Goal: Task Accomplishment & Management: Complete application form

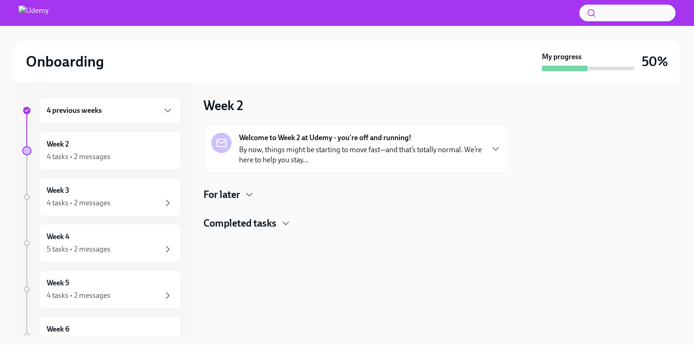
click at [295, 153] on p "By now, things might be starting to move fast—and that’s totally normal. We’re …" at bounding box center [361, 155] width 244 height 20
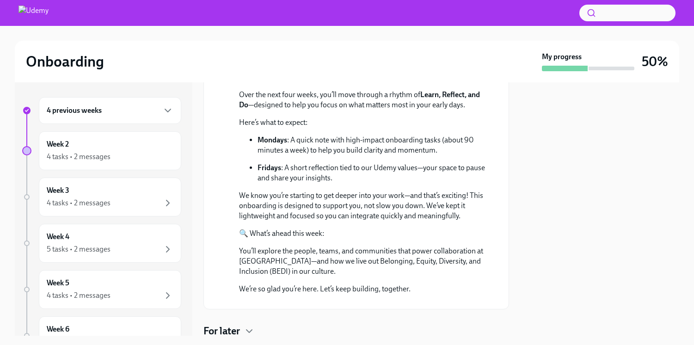
scroll to position [278, 0]
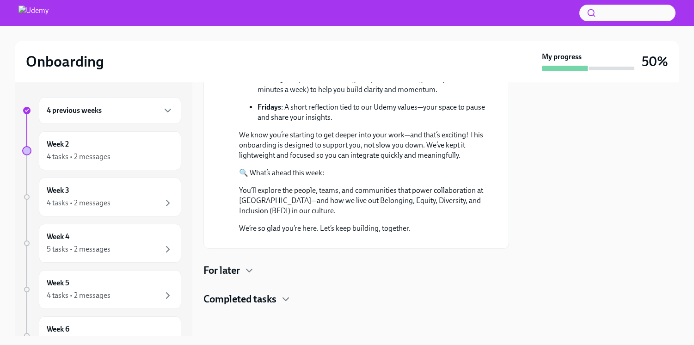
click at [243, 267] on div "For later" at bounding box center [357, 271] width 306 height 14
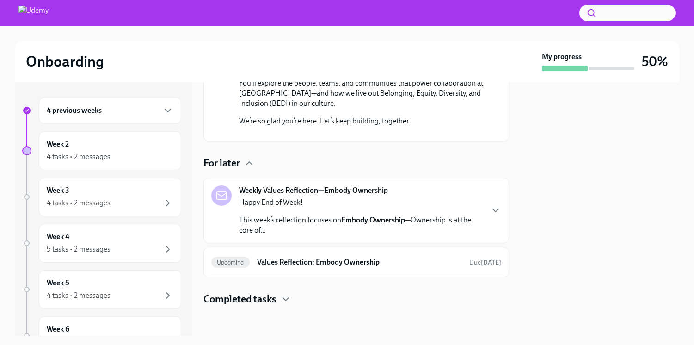
scroll to position [385, 0]
click at [316, 210] on div "Happy End of Week! This week’s reflection focuses on Embody Ownership —Ownershi…" at bounding box center [361, 217] width 244 height 38
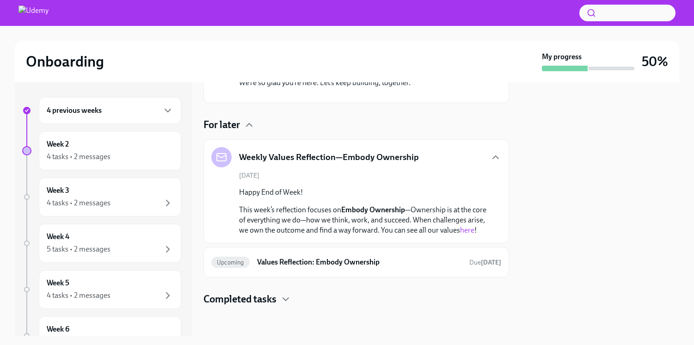
scroll to position [433, 0]
click at [377, 265] on h6 "Values Reflection: Embody Ownership" at bounding box center [359, 262] width 205 height 10
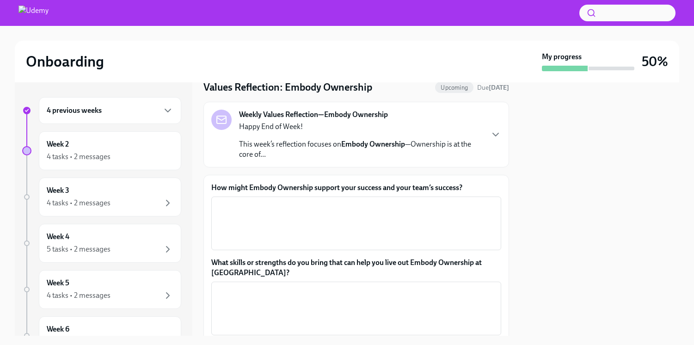
scroll to position [29, 0]
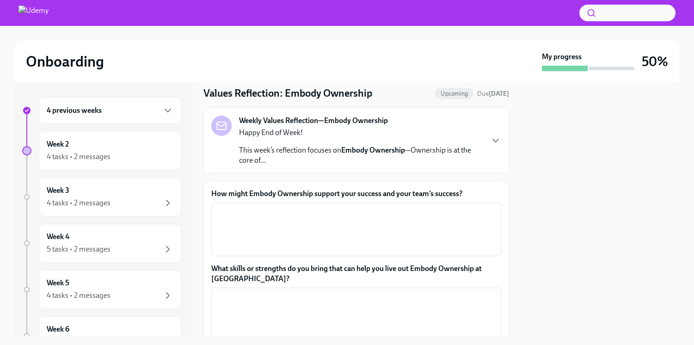
click at [343, 162] on p "This week’s reflection focuses on Embody Ownership —Ownership is at the core of…" at bounding box center [361, 155] width 244 height 20
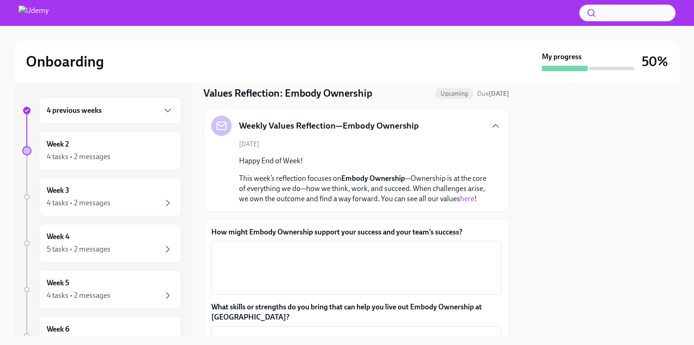
click at [460, 203] on link "here" at bounding box center [467, 198] width 14 height 9
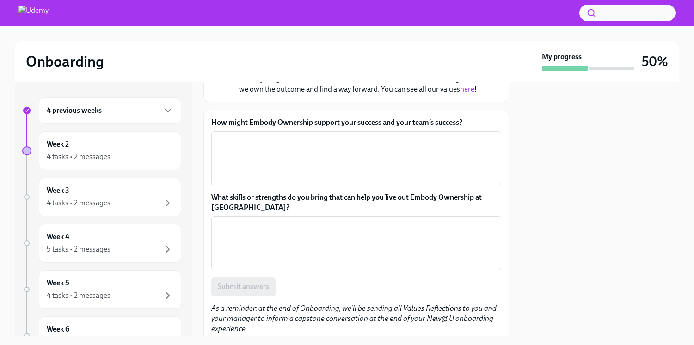
scroll to position [145, 0]
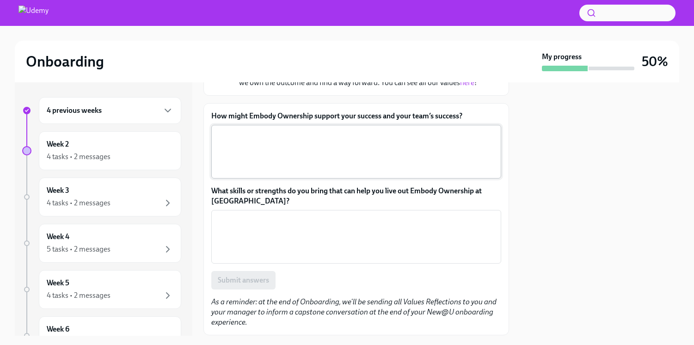
click at [292, 161] on textarea "How might Embody Ownership support your success and your team’s success?" at bounding box center [356, 152] width 279 height 44
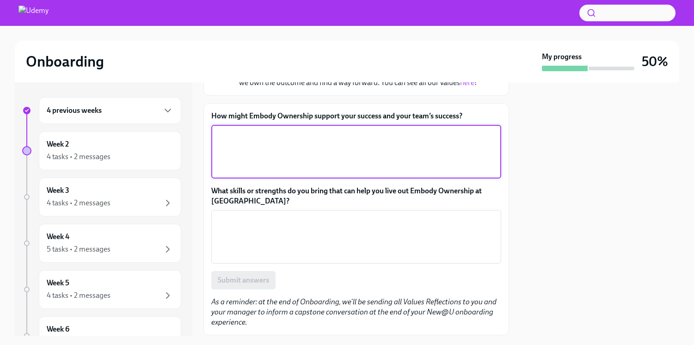
paste textarea "We're empowered to act and we follow through. • We own it, drive it forward, an…"
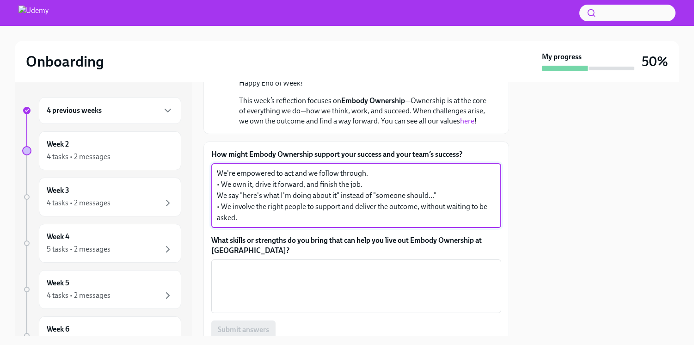
scroll to position [104, 0]
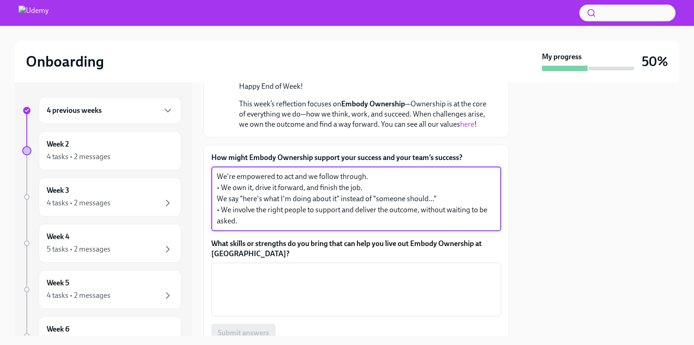
click at [378, 185] on textarea "We're empowered to act and we follow through. • We own it, drive it forward, an…" at bounding box center [356, 199] width 279 height 56
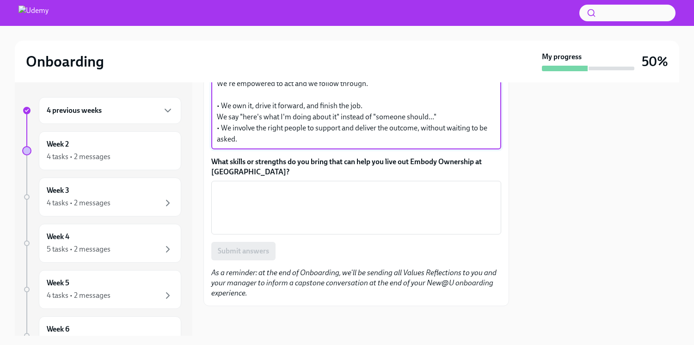
scroll to position [203, 0]
click at [448, 119] on textarea "We're empowered to act and we follow through. • We own it, drive it forward, an…" at bounding box center [356, 111] width 279 height 67
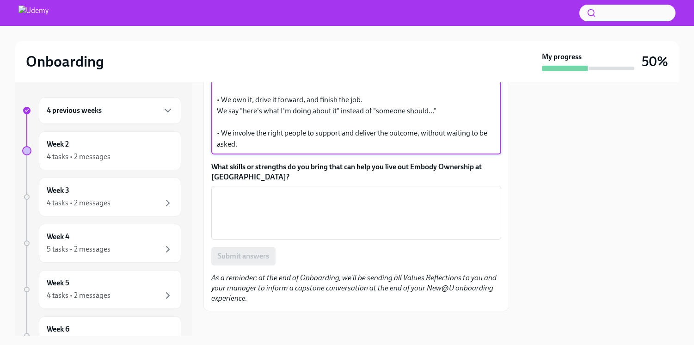
click at [369, 113] on textarea "We're empowered to act and we follow through. • We own it, drive it forward, an…" at bounding box center [356, 111] width 279 height 78
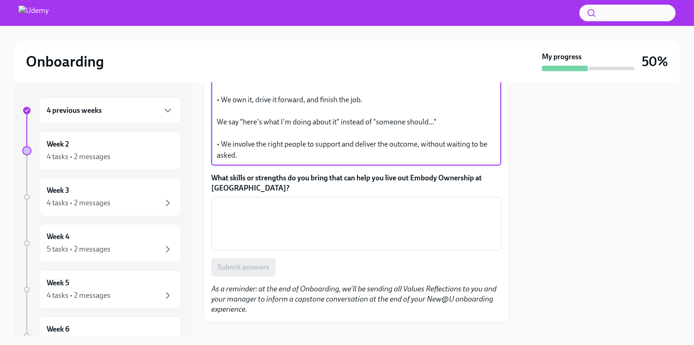
click at [220, 154] on textarea "We're empowered to act and we follow through. • We own it, drive it forward, an…" at bounding box center [356, 116] width 279 height 89
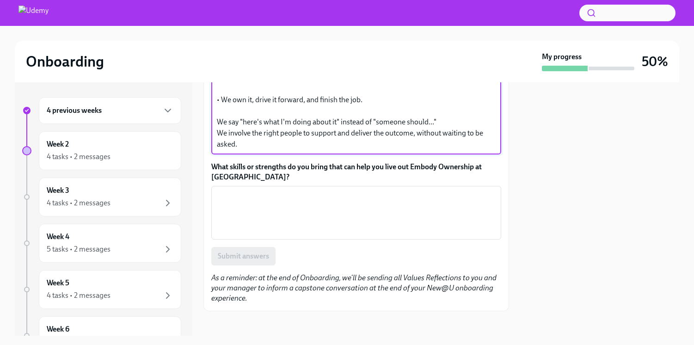
click at [220, 109] on textarea "We're empowered to act and we follow through. • We own it, drive it forward, an…" at bounding box center [356, 111] width 279 height 78
click at [383, 110] on textarea "We're empowered to act and we follow through. We own it, drive it forward, and …" at bounding box center [356, 111] width 279 height 78
click at [319, 125] on textarea "We're empowered to act and we follow through. We own it, drive it forward, and …" at bounding box center [356, 111] width 279 height 78
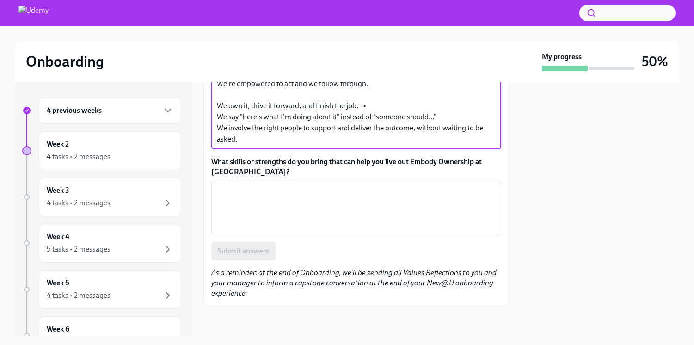
click at [431, 117] on textarea "We're empowered to act and we follow through. We own it, drive it forward, and …" at bounding box center [356, 111] width 279 height 67
click at [410, 109] on textarea "We're empowered to act and we follow through. We own it, drive it forward, and …" at bounding box center [356, 111] width 279 height 67
click at [464, 123] on textarea "We're empowered to act and we follow through. We own it, drive it forward, and …" at bounding box center [356, 111] width 279 height 67
click at [434, 113] on textarea "We're empowered to act and we follow through. We own it, drive it forward, and …" at bounding box center [356, 111] width 279 height 67
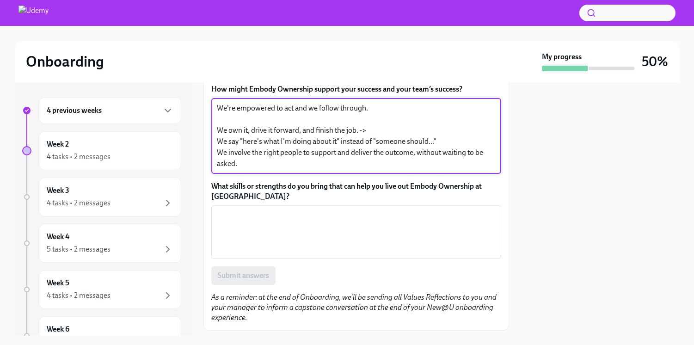
scroll to position [171, 0]
click at [318, 127] on textarea "We're empowered to act and we follow through. We own it, drive it forward, and …" at bounding box center [356, 137] width 279 height 67
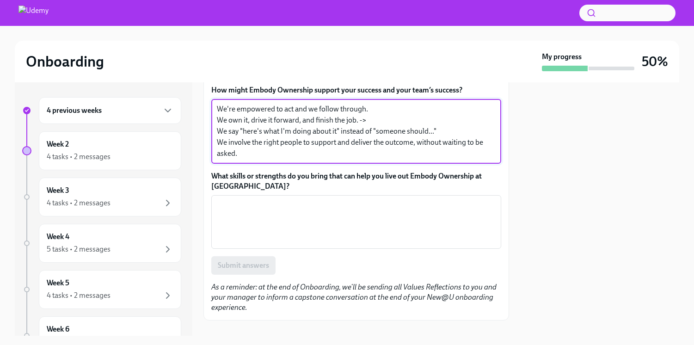
click at [392, 124] on textarea "We're empowered to act and we follow through. We own it, drive it forward, and …" at bounding box center [356, 132] width 279 height 56
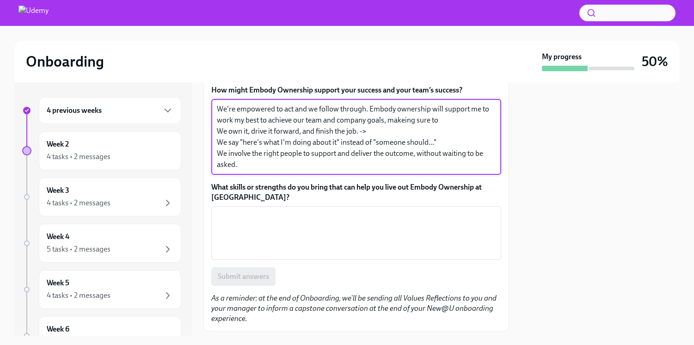
click at [406, 130] on textarea "We're empowered to act and we follow through. Embody ownership will support me …" at bounding box center [356, 137] width 279 height 67
click at [443, 134] on textarea "We're empowered to act and we follow through. Embody ownership will support me …" at bounding box center [356, 137] width 279 height 67
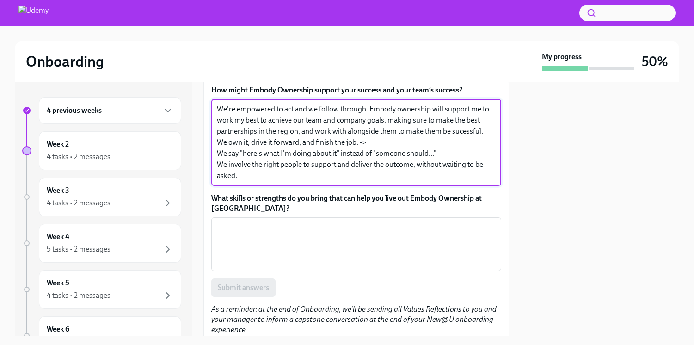
click at [404, 148] on textarea "We're empowered to act and we follow through. Embody ownership will support me …" at bounding box center [356, 143] width 279 height 78
click at [430, 154] on textarea "We're empowered to act and we follow through. Embody ownership will support me …" at bounding box center [356, 143] width 279 height 78
click at [260, 132] on textarea "We're empowered to act and we follow through. Embody ownership will support me …" at bounding box center [356, 143] width 279 height 78
click at [367, 151] on textarea "We're empowered to act and we follow through. Embody ownership will support me …" at bounding box center [356, 143] width 279 height 78
click at [369, 120] on textarea "We're empowered to act and we follow through. Embody ownership will support me …" at bounding box center [356, 143] width 279 height 78
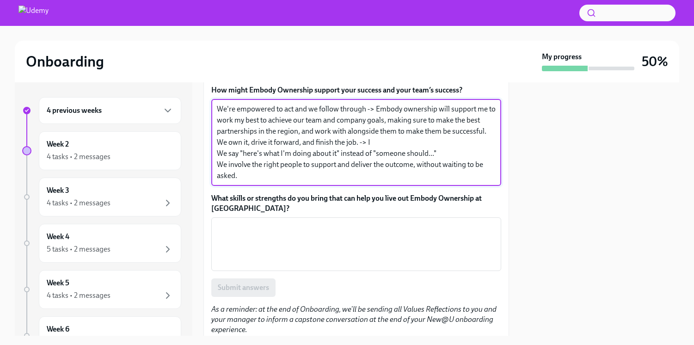
click at [377, 153] on textarea "We're empowered to act and we follow through -> Embody ownership will support m…" at bounding box center [356, 143] width 279 height 78
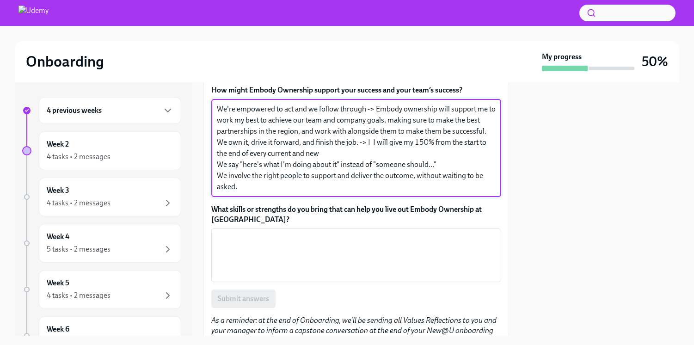
drag, startPoint x: 483, startPoint y: 153, endPoint x: 486, endPoint y: 160, distance: 7.7
click at [486, 160] on textarea "We're empowered to act and we follow through -> Embody ownership will support m…" at bounding box center [356, 148] width 279 height 89
click at [437, 164] on textarea "We're empowered to act and we follow through -> Embody ownership will support m…" at bounding box center [356, 148] width 279 height 89
click at [475, 168] on textarea "We're empowered to act and we follow through -> Embody ownership will support m…" at bounding box center [356, 148] width 279 height 89
click at [374, 155] on textarea "We're empowered to act and we follow through -> Embody ownership will support m…" at bounding box center [356, 148] width 279 height 89
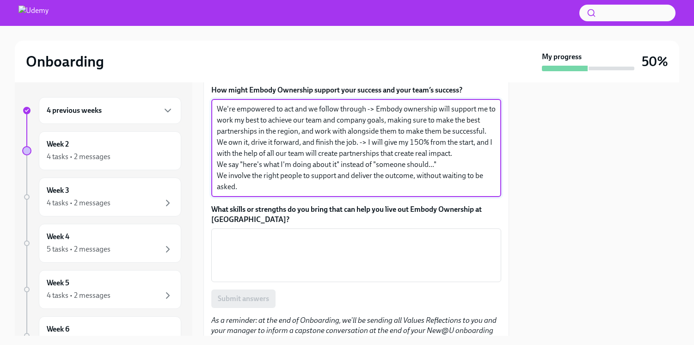
click at [467, 169] on textarea "We're empowered to act and we follow through -> Embody ownership will support m…" at bounding box center [356, 148] width 279 height 89
click at [222, 163] on textarea "We're empowered to act and we follow through -> Embody ownership will support m…" at bounding box center [356, 148] width 279 height 89
click at [305, 164] on textarea "We're empowered to act and we follow through -> Embody ownership will support m…" at bounding box center [356, 148] width 279 height 89
click at [225, 131] on textarea "We're empowered to act and we follow through -> Embody ownership will support m…" at bounding box center [356, 148] width 279 height 89
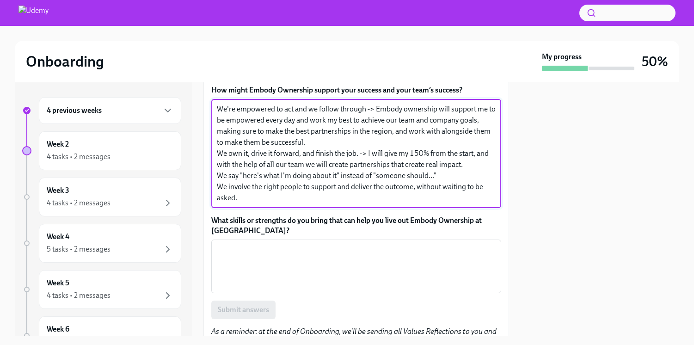
click at [362, 148] on textarea "We're empowered to act and we follow through -> Embody ownership will support m…" at bounding box center [356, 154] width 279 height 100
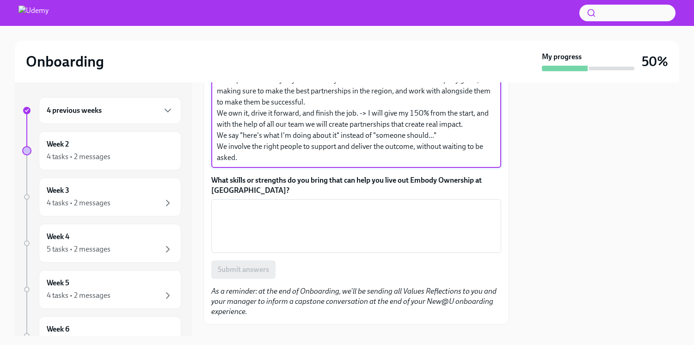
scroll to position [212, 0]
click at [444, 101] on textarea "We're empowered to act and we follow through -> Embody ownership will support m…" at bounding box center [356, 112] width 279 height 100
drag, startPoint x: 441, startPoint y: 102, endPoint x: 485, endPoint y: 102, distance: 44.4
click at [485, 102] on textarea "We're empowered to act and we follow through -> Embody ownership will support m…" at bounding box center [356, 112] width 279 height 100
click at [475, 105] on textarea "We're empowered to act and we follow through -> Embody ownership will support m…" at bounding box center [356, 112] width 279 height 100
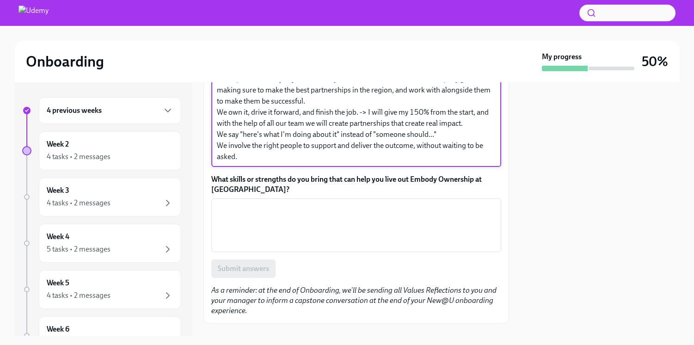
click at [427, 111] on textarea "We're empowered to act and we follow through -> Embody ownership will support m…" at bounding box center [356, 112] width 279 height 100
drag, startPoint x: 218, startPoint y: 111, endPoint x: 413, endPoint y: 102, distance: 195.0
click at [413, 102] on textarea "We're empowered to act and we follow through -> Embody ownership will support m…" at bounding box center [356, 112] width 279 height 100
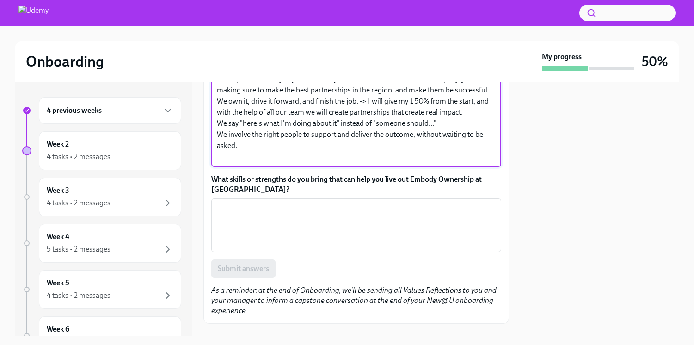
click at [414, 112] on textarea "We're empowered to act and we follow through -> Embody ownership will support m…" at bounding box center [356, 112] width 279 height 100
click at [475, 135] on textarea "We're empowered to act and we follow through -> Embody ownership will support m…" at bounding box center [356, 112] width 279 height 100
click at [457, 146] on textarea "We're empowered to act and we follow through -> Embody ownership will support m…" at bounding box center [356, 112] width 279 height 100
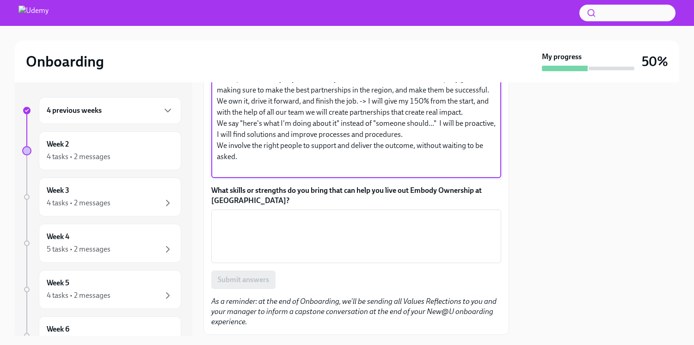
click at [356, 173] on textarea "We're empowered to act and we follow through -> Embody ownership will support m…" at bounding box center [356, 117] width 279 height 111
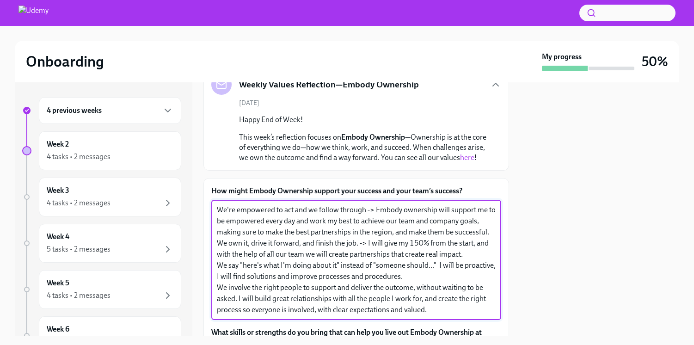
scroll to position [10, 0]
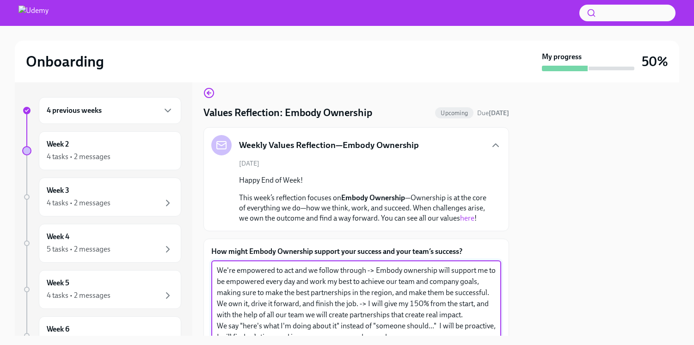
drag, startPoint x: 451, startPoint y: 179, endPoint x: 215, endPoint y: 266, distance: 251.8
click at [215, 266] on div "How might Embody Ownership support your success and your team’s success? We're …" at bounding box center [356, 314] width 290 height 134
type textarea "We're empowered to act and we follow through -> Embody ownership will support m…"
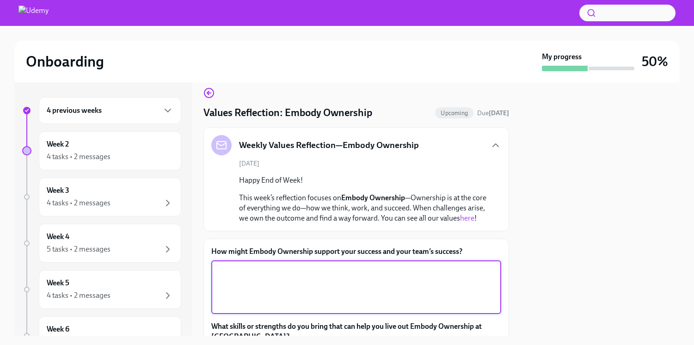
paste textarea "We're empowered to act and we follow through → Embody ownership empowers me to …"
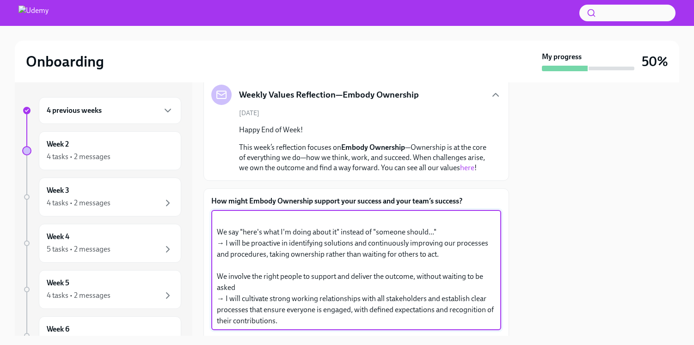
scroll to position [89, 0]
click at [219, 240] on textarea "We're empowered to act and we follow through → Embody ownership empowers me to …" at bounding box center [356, 270] width 279 height 111
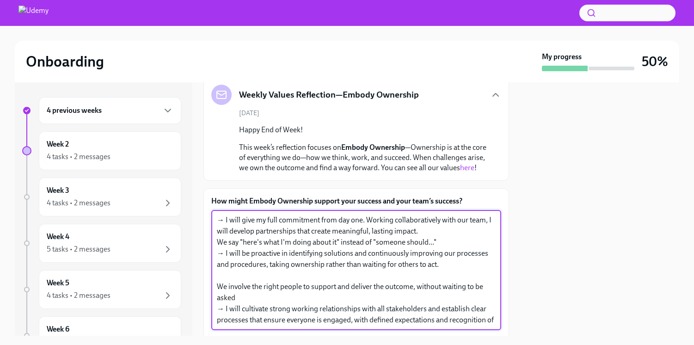
scroll to position [0, 0]
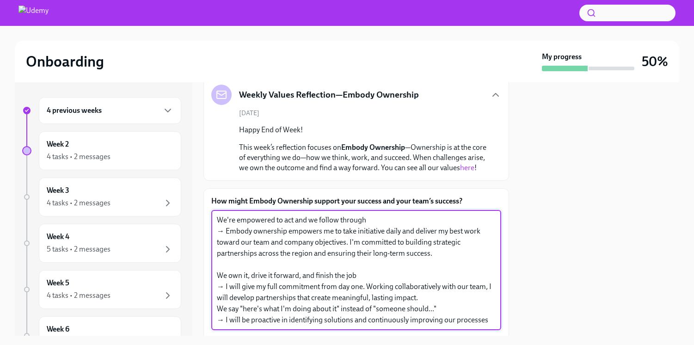
drag, startPoint x: 445, startPoint y: 242, endPoint x: 231, endPoint y: 203, distance: 217.3
click at [231, 203] on div "How might Embody Ownership support your success and your team’s success? x ​ Wh…" at bounding box center [357, 337] width 306 height 299
type textarea "We say "here's what I'm doing about it" instead of "someone should..." → I will…"
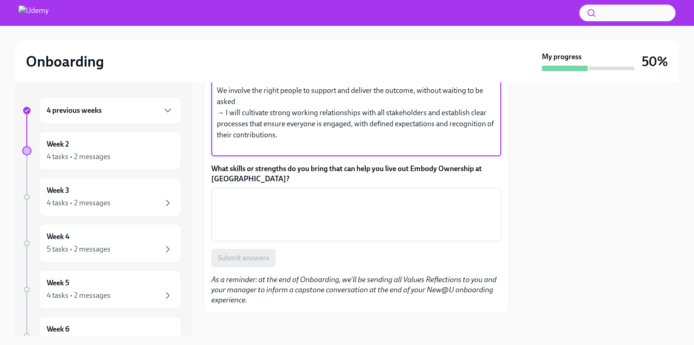
drag, startPoint x: 218, startPoint y: 243, endPoint x: 342, endPoint y: 339, distance: 156.4
click at [342, 339] on div "Onboarding My progress 50% 4 previous weeks Week 2 4 tasks • 2 messages Week 3 …" at bounding box center [347, 172] width 694 height 345
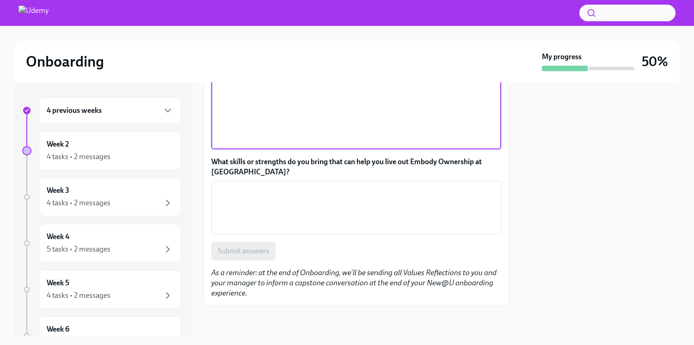
scroll to position [180, 0]
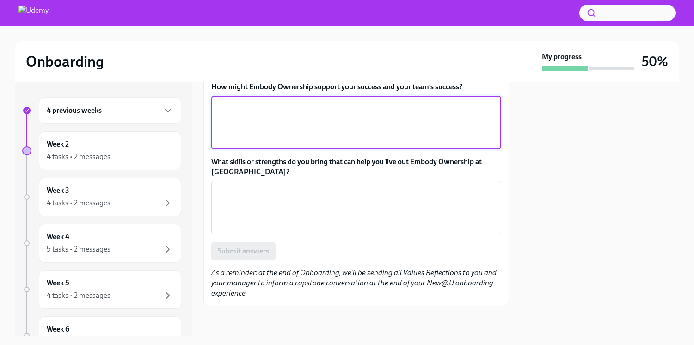
paste textarea "We're empowered to act and we follow through → Embody ownership empowers me to …"
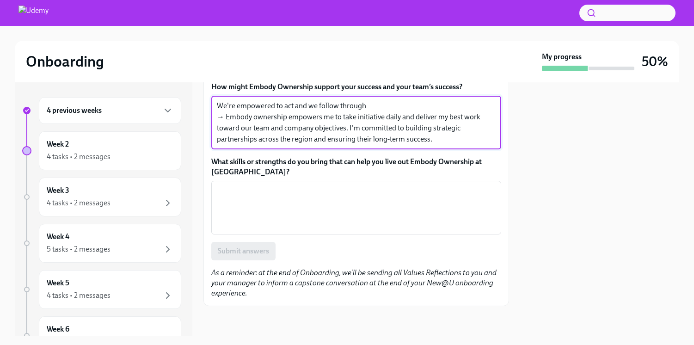
scroll to position [88, 0]
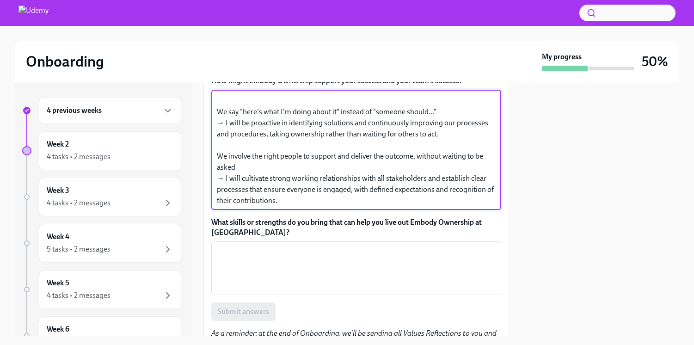
click at [220, 122] on textarea "We're empowered to act and we follow through → Embody ownership empowers me to …" at bounding box center [356, 149] width 279 height 111
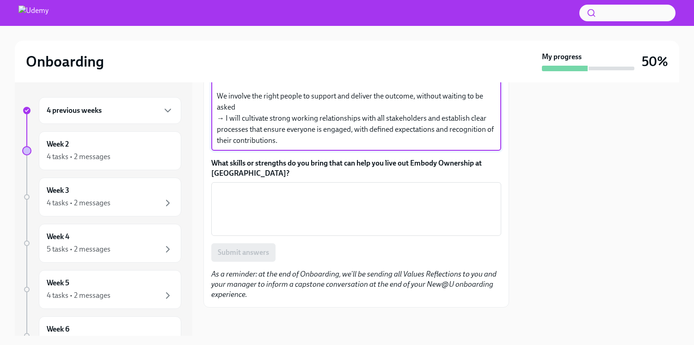
scroll to position [242, 0]
type textarea "We're empowered to act and we follow through → Embody ownership empowers me to …"
click at [312, 197] on textarea "What skills or strengths do you bring that can help you live out Embody Ownersh…" at bounding box center [356, 207] width 279 height 44
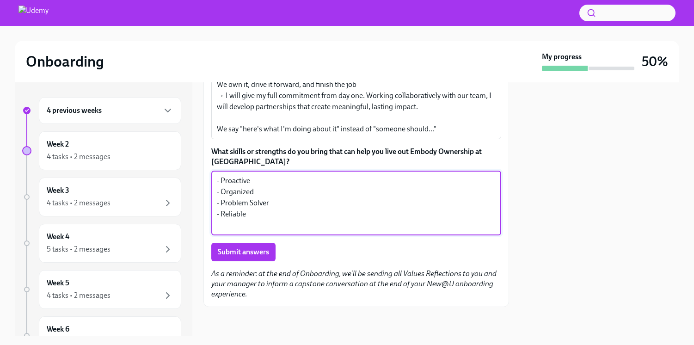
scroll to position [262, 0]
click at [289, 183] on textarea "- Proactive - Organized - Problem Solver - Reliable" at bounding box center [356, 202] width 279 height 56
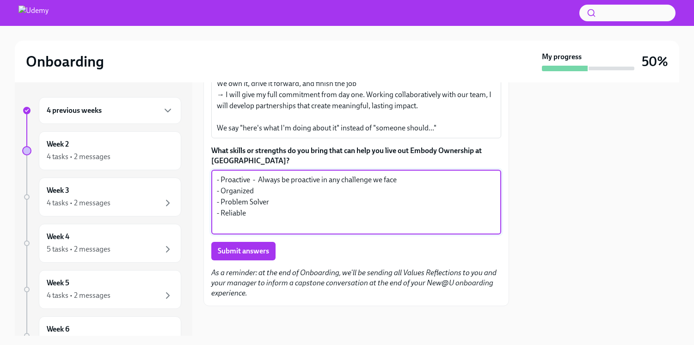
click at [279, 188] on textarea "- Proactive - Always be proactive in any challenge we face - Organized - Proble…" at bounding box center [356, 202] width 279 height 56
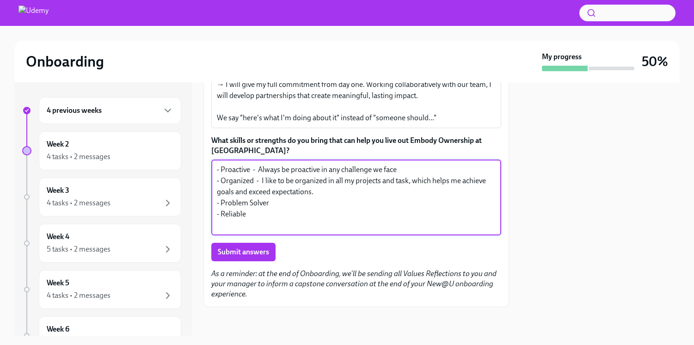
click at [296, 210] on textarea "- Proactive - Always be proactive in any challenge we face - Organized - I like…" at bounding box center [356, 197] width 279 height 67
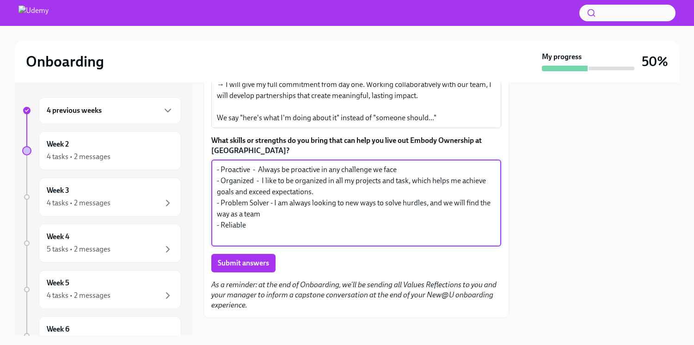
click at [307, 228] on textarea "- Proactive - Always be proactive in any challenge we face - Organized - I like…" at bounding box center [356, 203] width 279 height 78
click at [285, 237] on textarea "- Proactive - Always be proactive in any challenge we face - Organized - I like…" at bounding box center [356, 203] width 279 height 78
click at [370, 242] on textarea "- Proactive - Always be proactive in any challenge we face - Organized - I like…" at bounding box center [356, 203] width 279 height 78
drag, startPoint x: 466, startPoint y: 235, endPoint x: 210, endPoint y: 148, distance: 269.7
click at [210, 148] on div "How might Embody Ownership support your success and your team’s success? x ​ Wh…" at bounding box center [357, 152] width 306 height 332
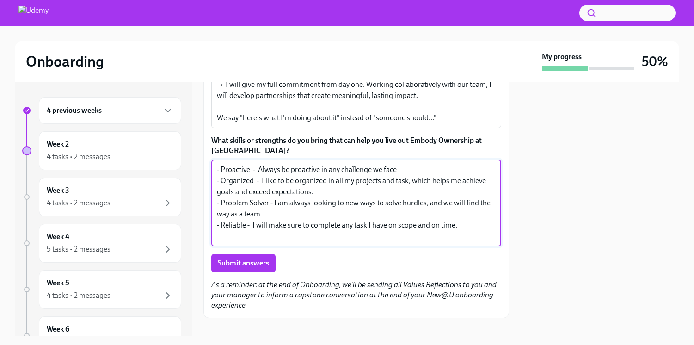
type textarea "- Proactive - Always be proactive in any challenge we face - Organized - I like…"
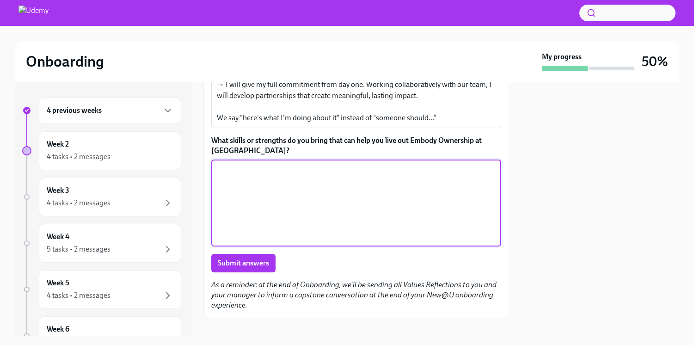
scroll to position [251, 0]
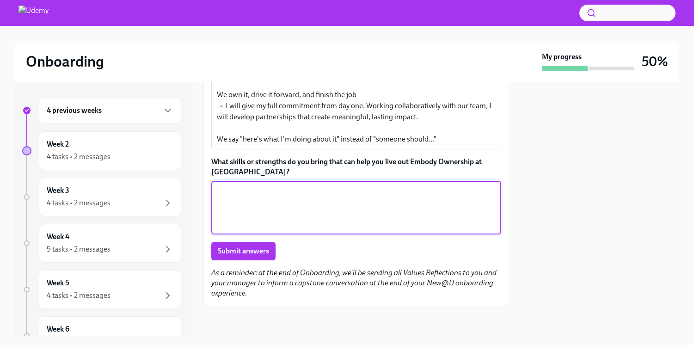
paste textarea "Proactive → I consistently anticipate challenges and take initiative to address…"
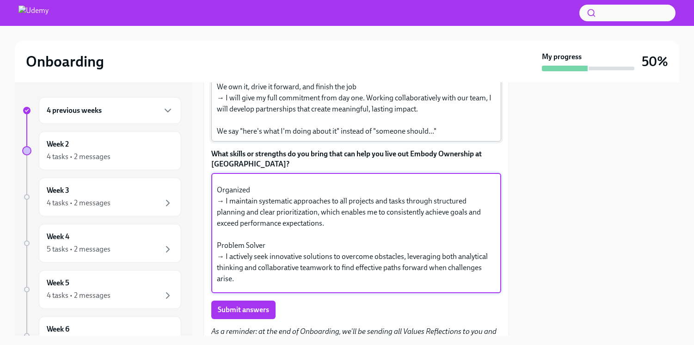
scroll to position [256, 0]
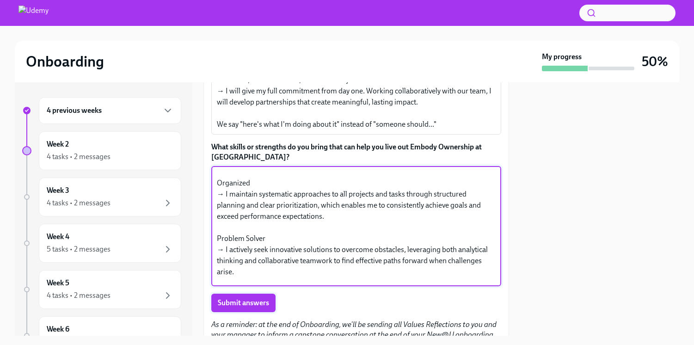
type textarea "Proactive → I consistently anticipate challenges and take initiative to address…"
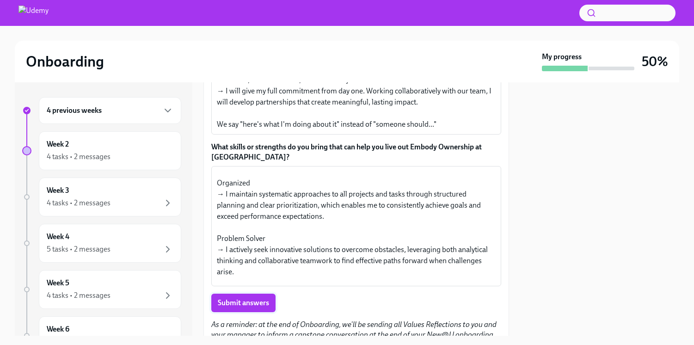
click at [245, 308] on span "Submit answers" at bounding box center [243, 302] width 51 height 9
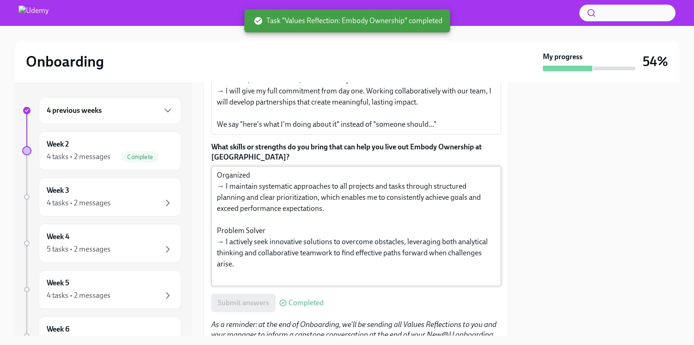
scroll to position [0, 0]
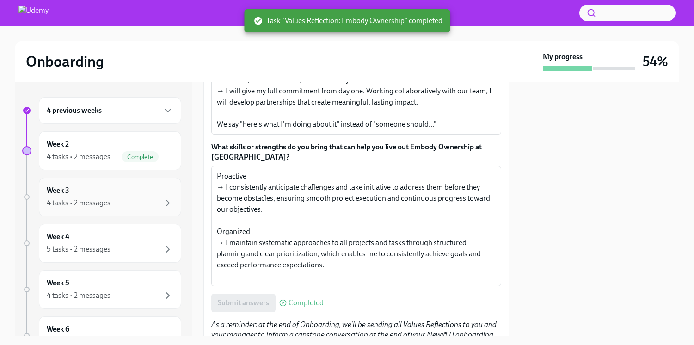
click at [123, 195] on div "Week 3 4 tasks • 2 messages" at bounding box center [110, 196] width 127 height 23
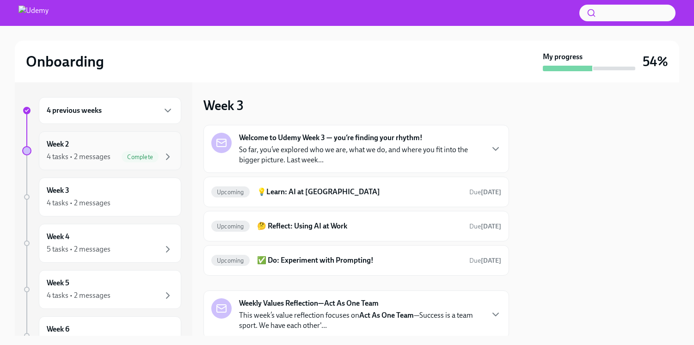
click at [100, 150] on div "Week 2 4 tasks • 2 messages Complete" at bounding box center [110, 150] width 127 height 23
